Goal: Task Accomplishment & Management: Manage account settings

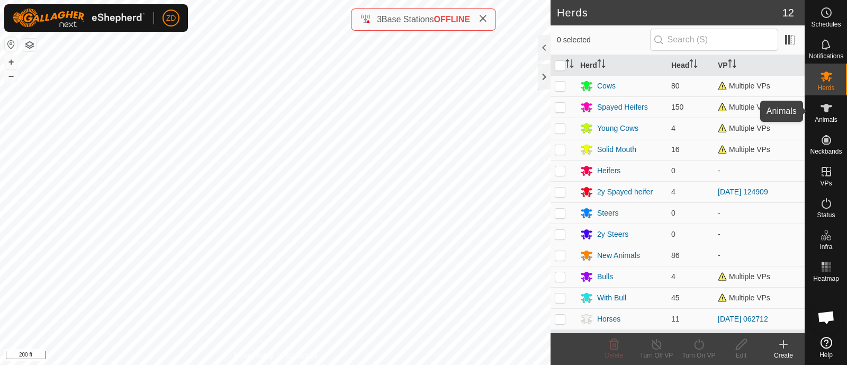
click at [823, 111] on icon at bounding box center [826, 108] width 13 height 13
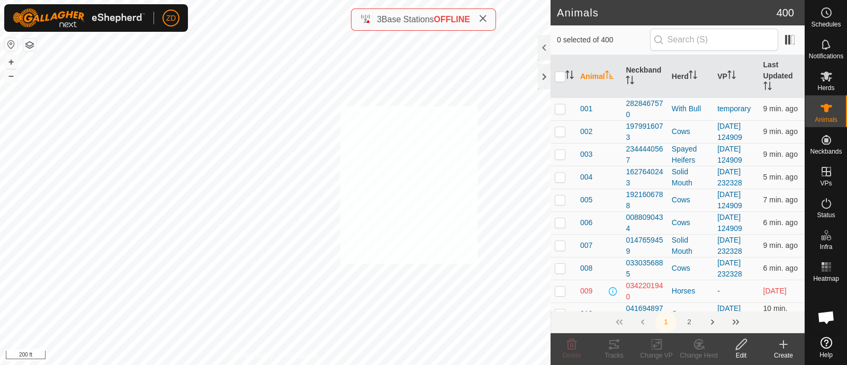
checkbox input "true"
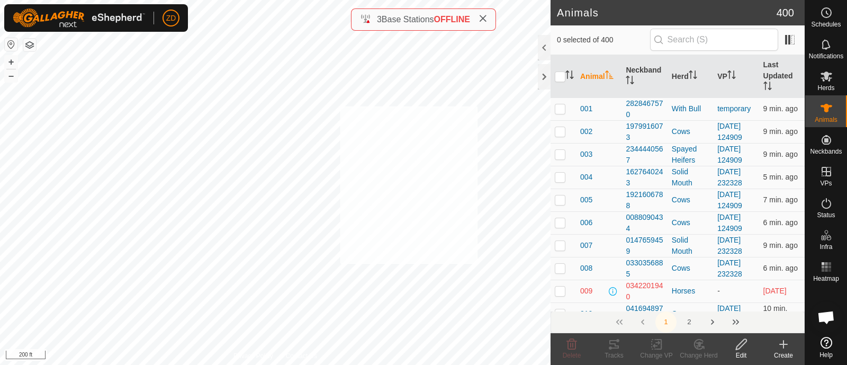
checkbox input "true"
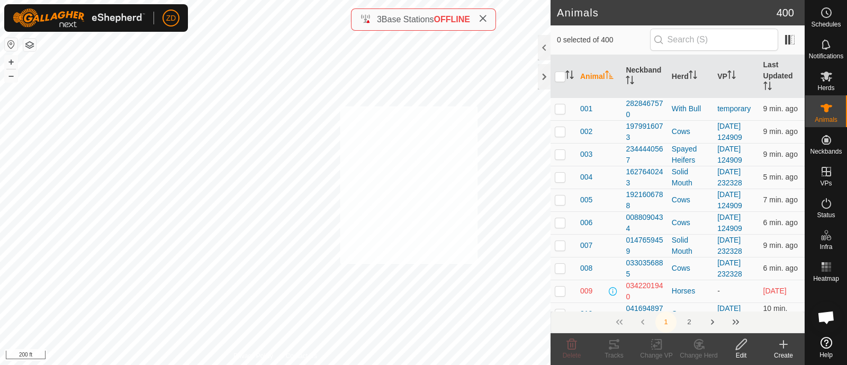
checkbox input "true"
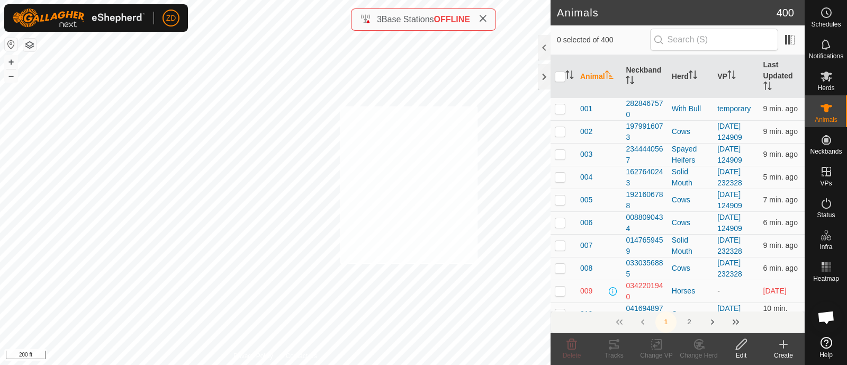
checkbox input "true"
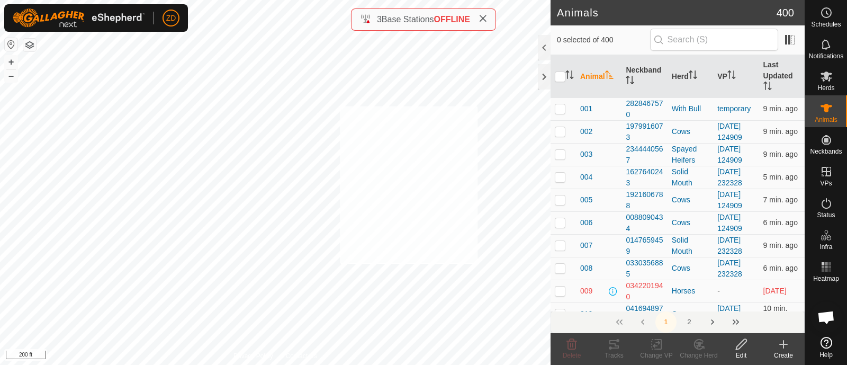
checkbox input "true"
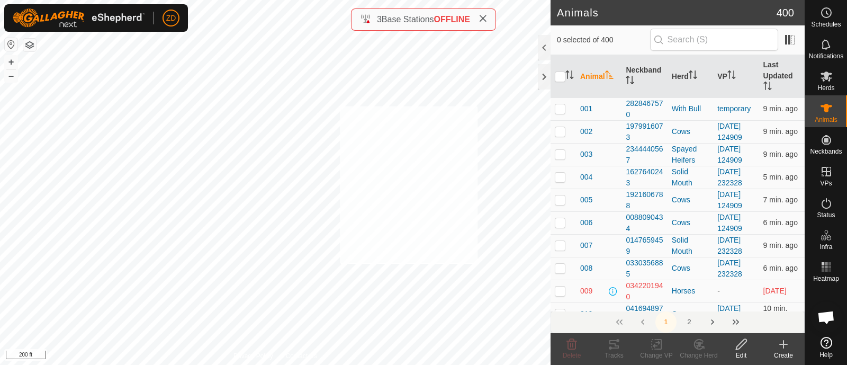
checkbox input "true"
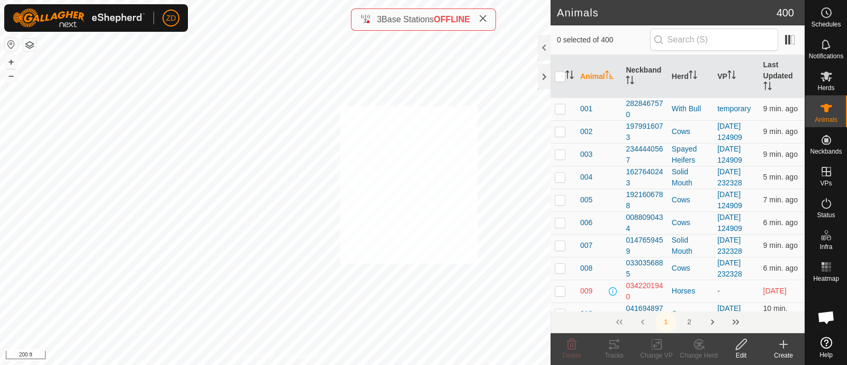
checkbox input "true"
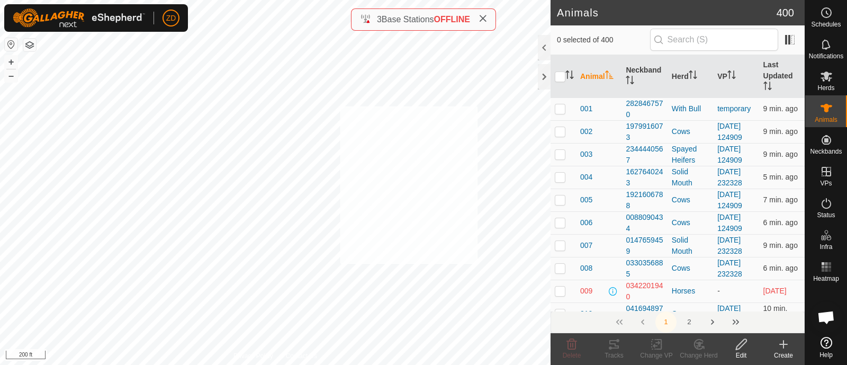
checkbox input "true"
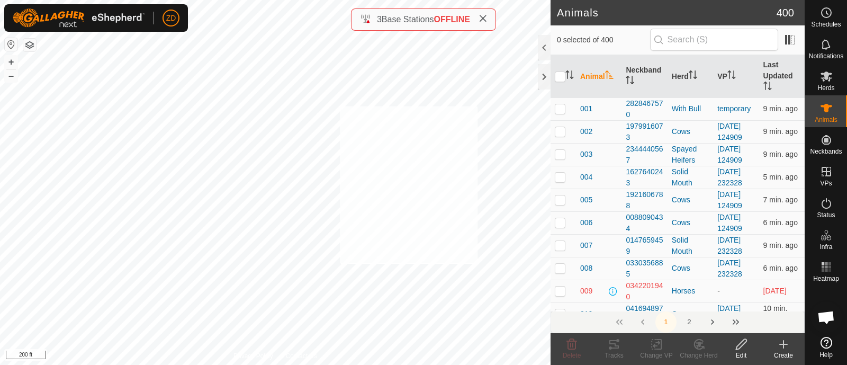
checkbox input "true"
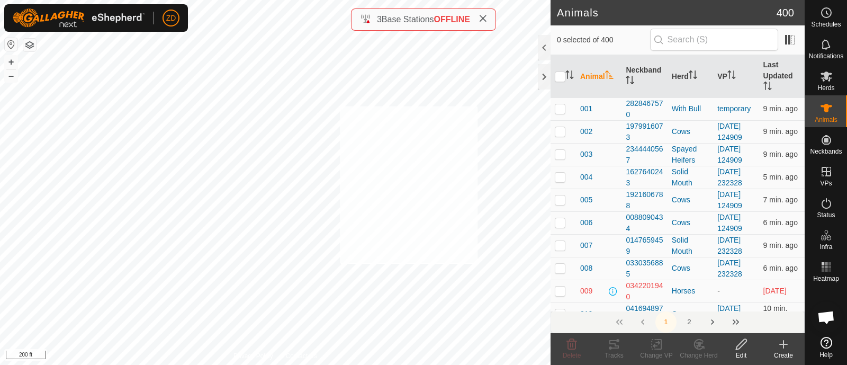
checkbox input "true"
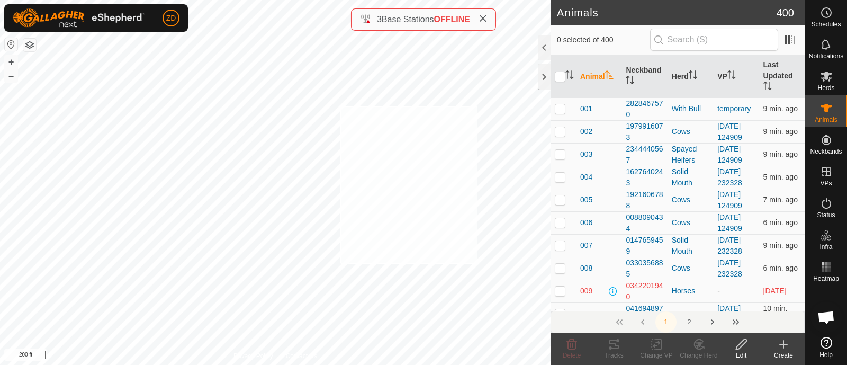
checkbox input "true"
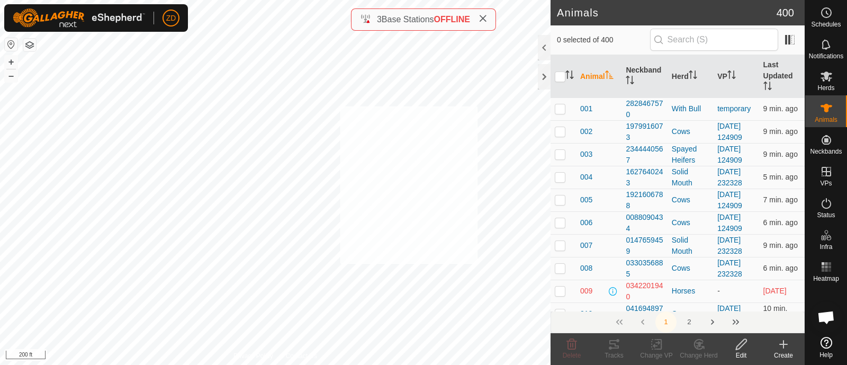
checkbox input "true"
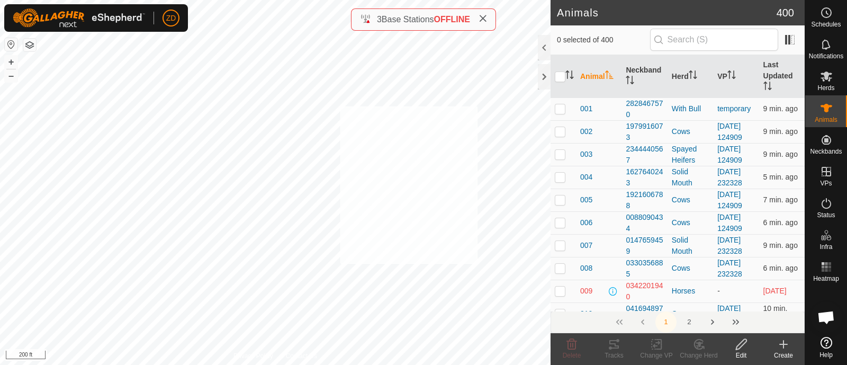
checkbox input "true"
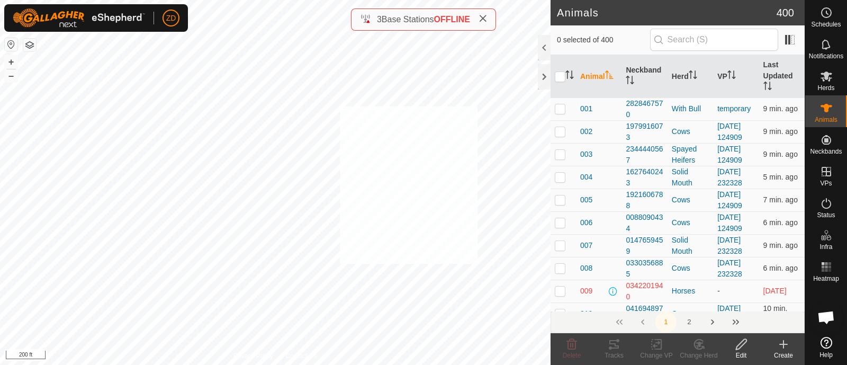
checkbox input "true"
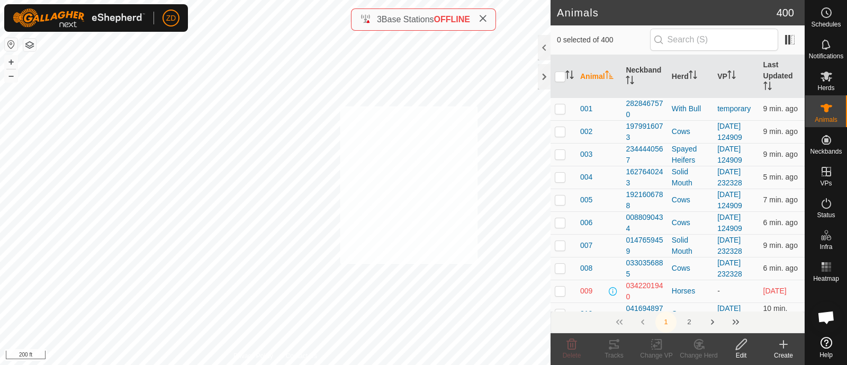
checkbox input "true"
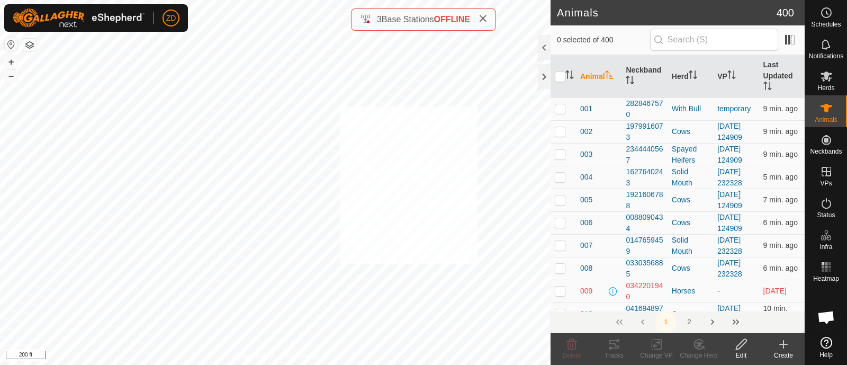
checkbox input "true"
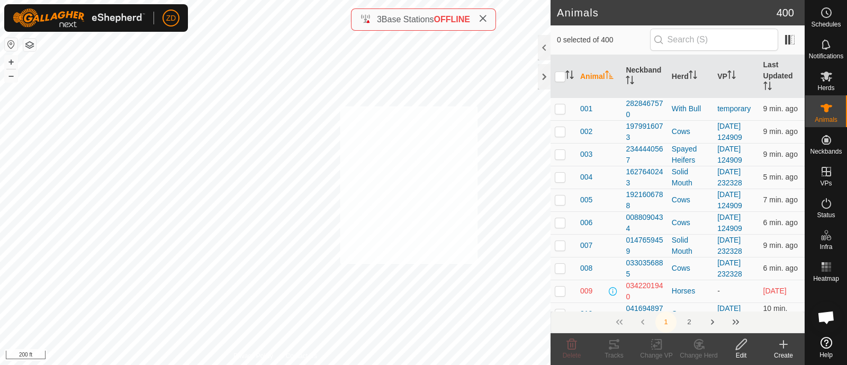
checkbox input "true"
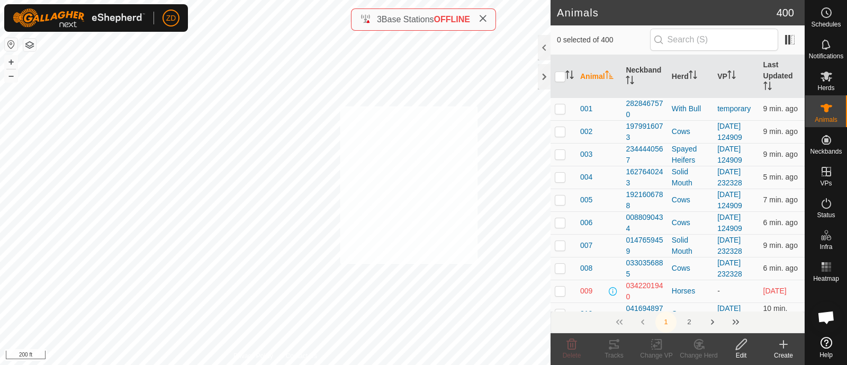
checkbox input "true"
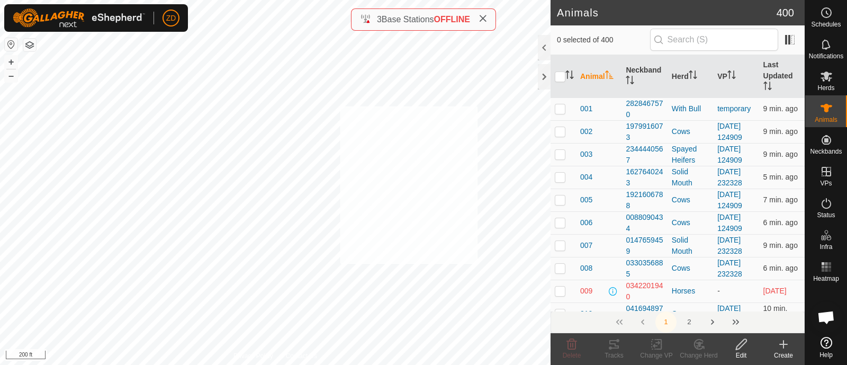
checkbox input "true"
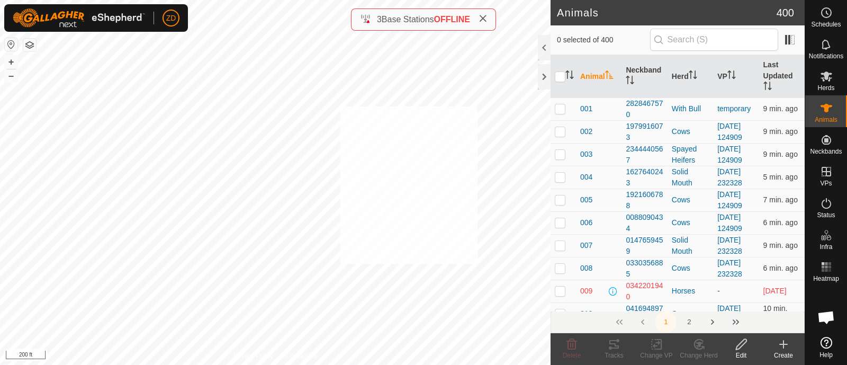
checkbox input "true"
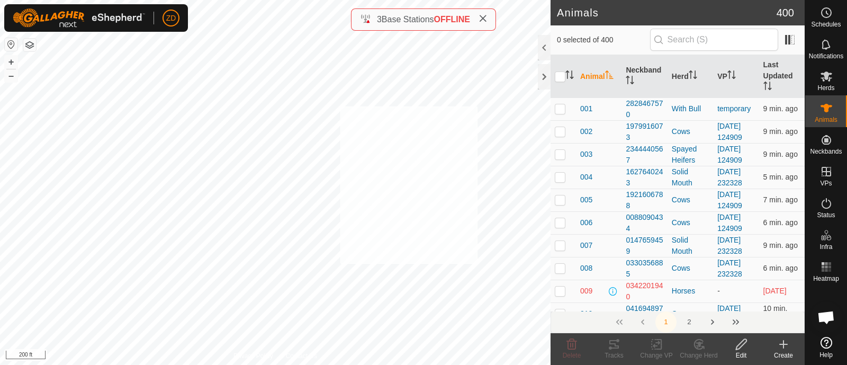
checkbox input "true"
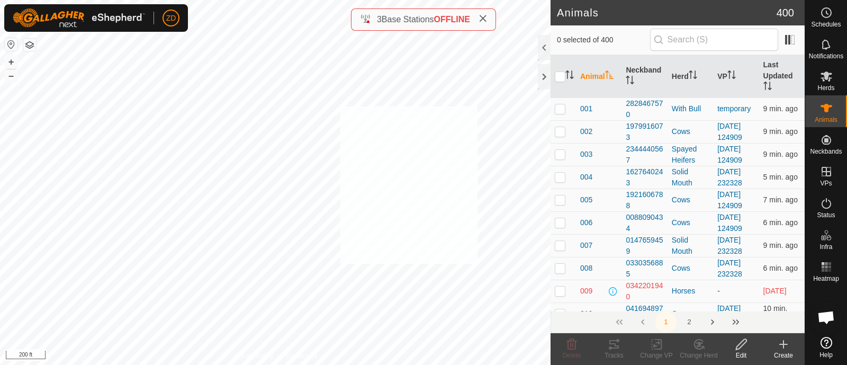
checkbox input "true"
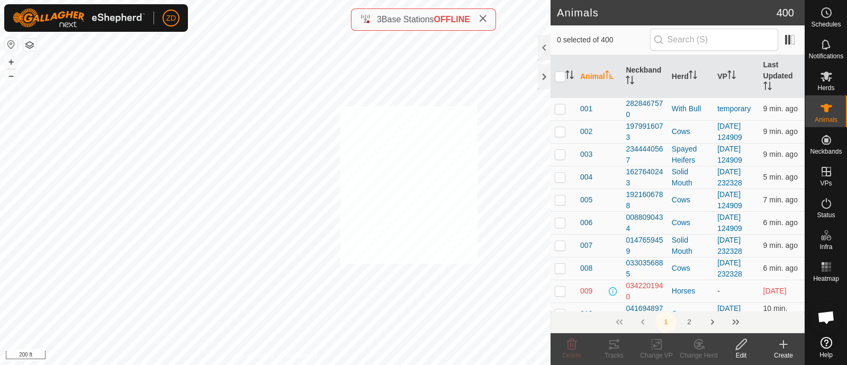
checkbox input "true"
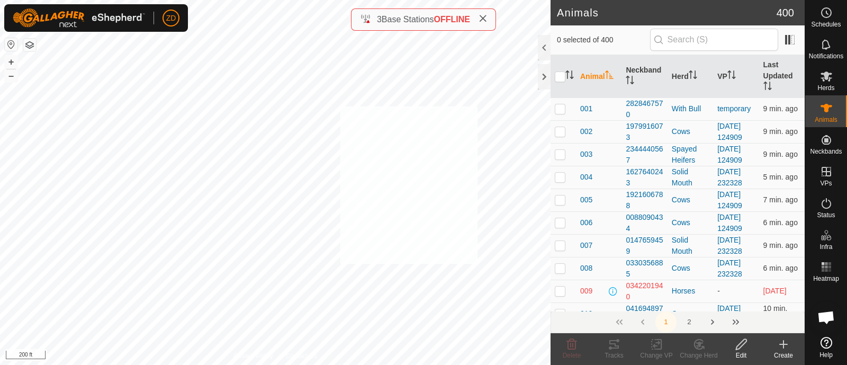
checkbox input "true"
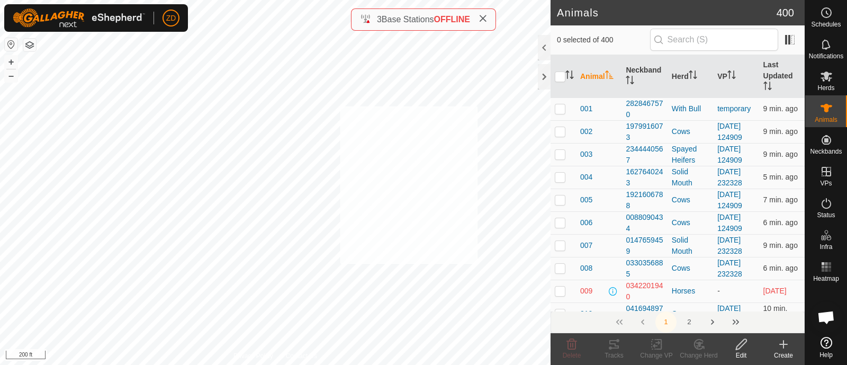
checkbox input "true"
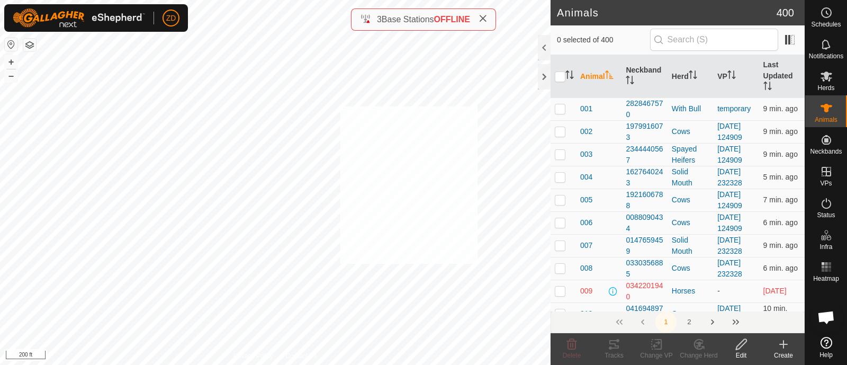
checkbox input "true"
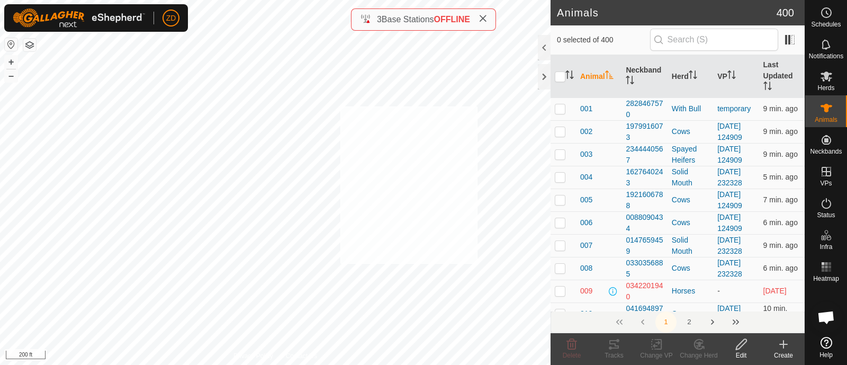
checkbox input "true"
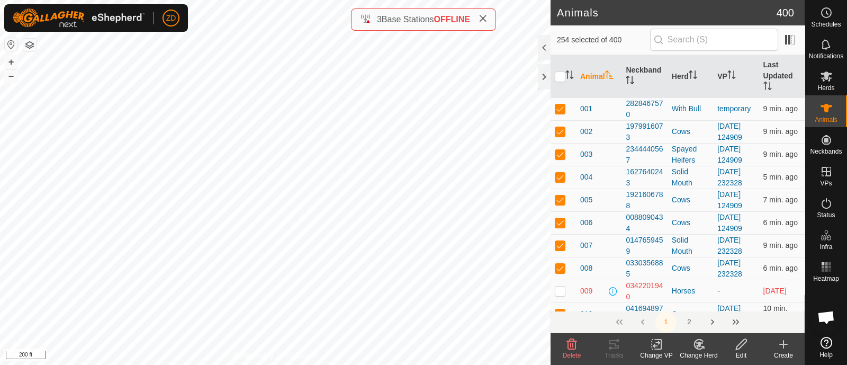
click at [658, 351] on div "Change VP" at bounding box center [657, 356] width 42 height 10
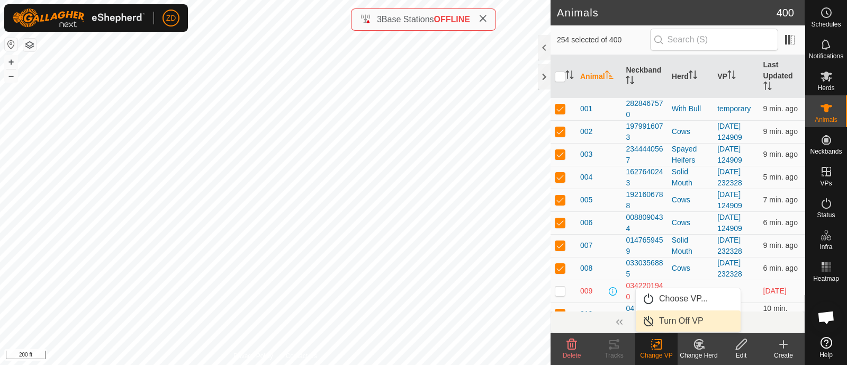
click at [665, 321] on link "Turn Off VP" at bounding box center [688, 320] width 105 height 21
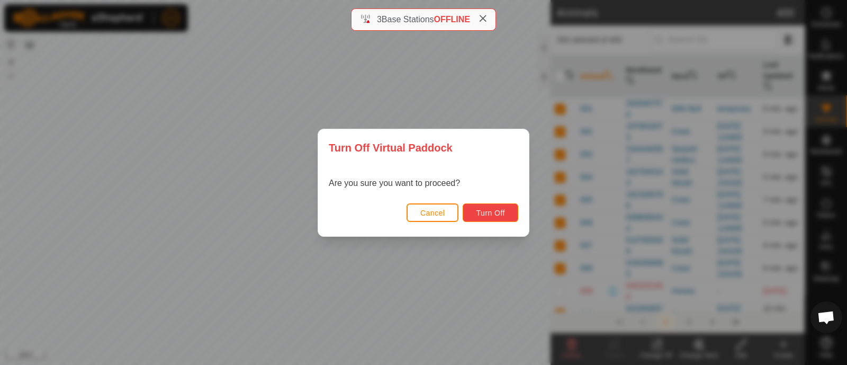
click at [499, 213] on span "Turn Off" at bounding box center [490, 213] width 29 height 8
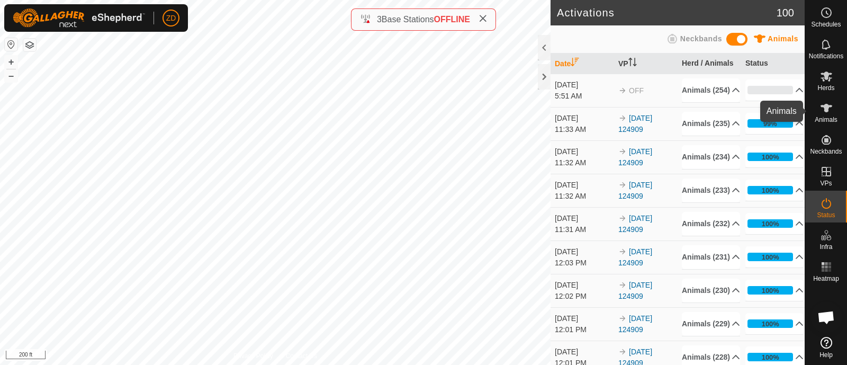
click at [817, 112] on es-animals-svg-icon at bounding box center [826, 108] width 19 height 17
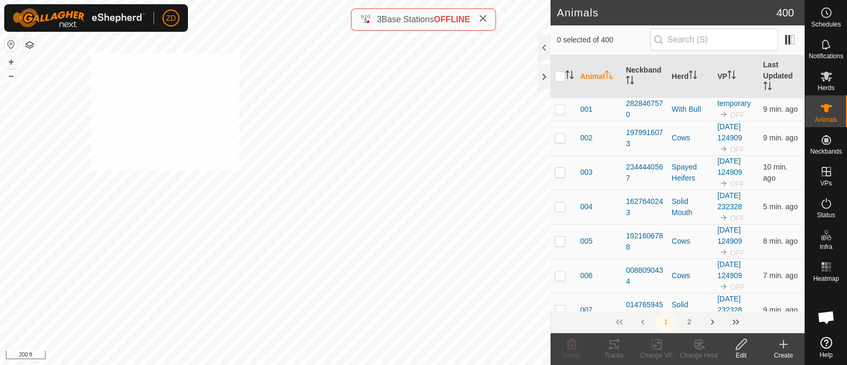
checkbox input "true"
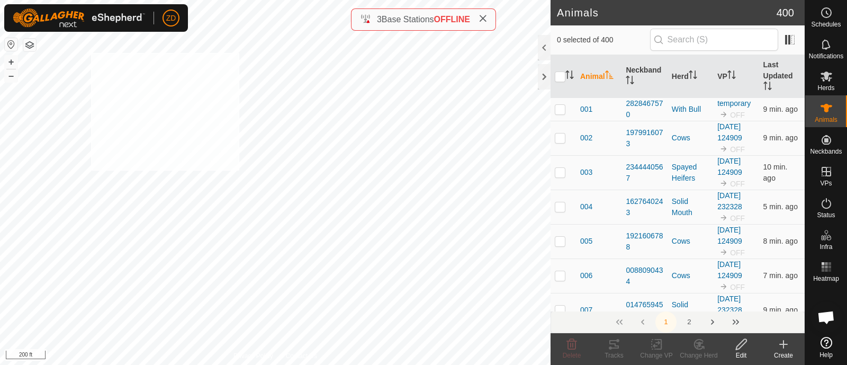
checkbox input "true"
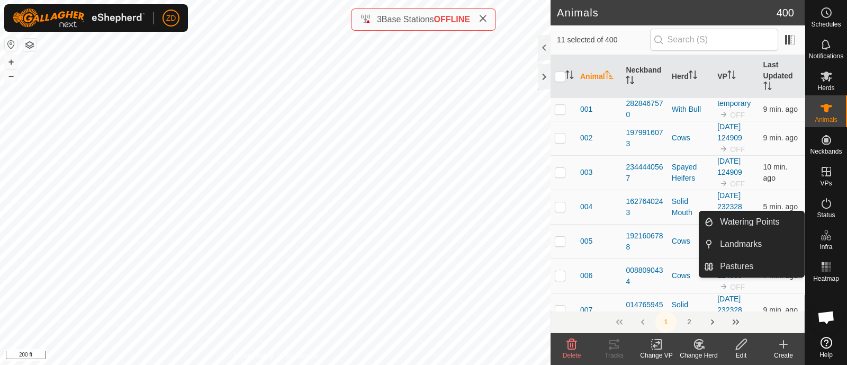
click at [650, 350] on icon at bounding box center [656, 344] width 13 height 13
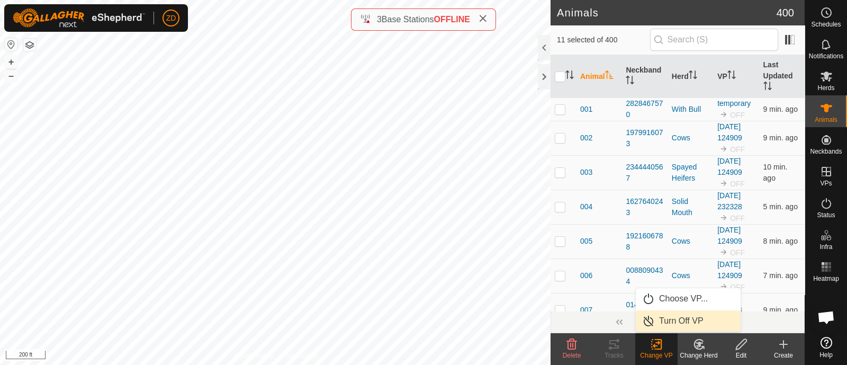
click at [674, 323] on link "Turn Off VP" at bounding box center [688, 320] width 105 height 21
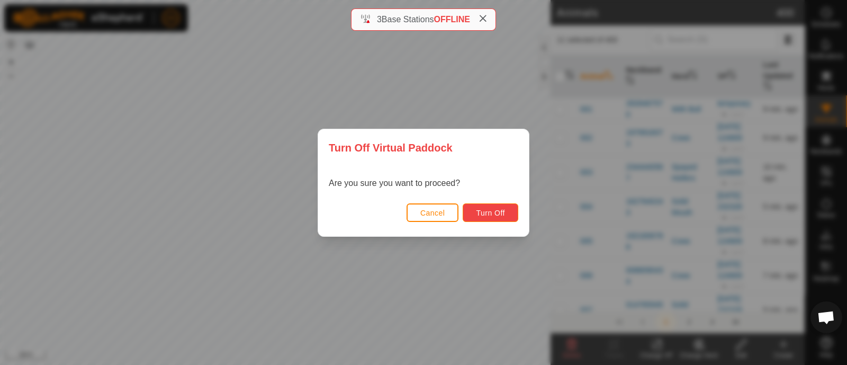
click at [496, 214] on span "Turn Off" at bounding box center [490, 213] width 29 height 8
